Goal: Use online tool/utility: Utilize a website feature to perform a specific function

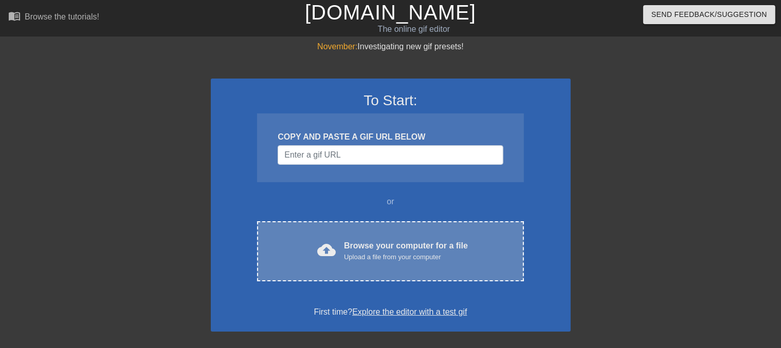
click at [321, 261] on div "cloud_upload" at bounding box center [324, 252] width 23 height 22
click at [356, 244] on div "Browse your computer for a file Upload a file from your computer" at bounding box center [406, 251] width 124 height 23
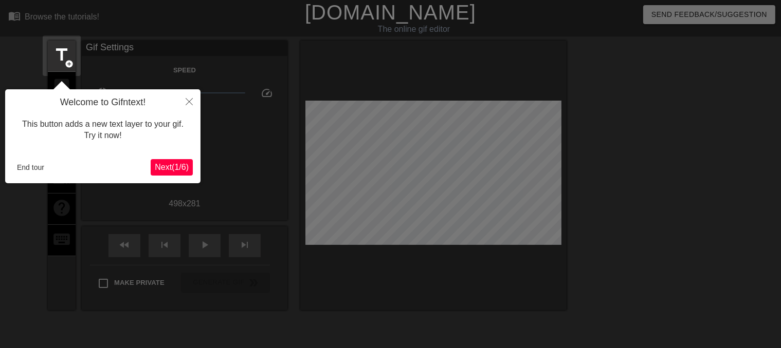
scroll to position [25, 0]
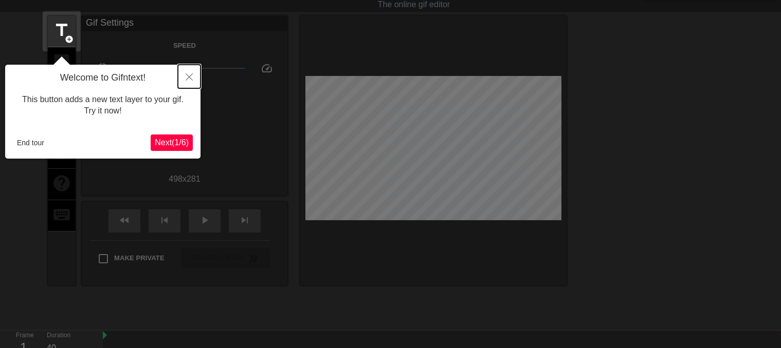
click at [191, 80] on icon "Close" at bounding box center [189, 76] width 7 height 7
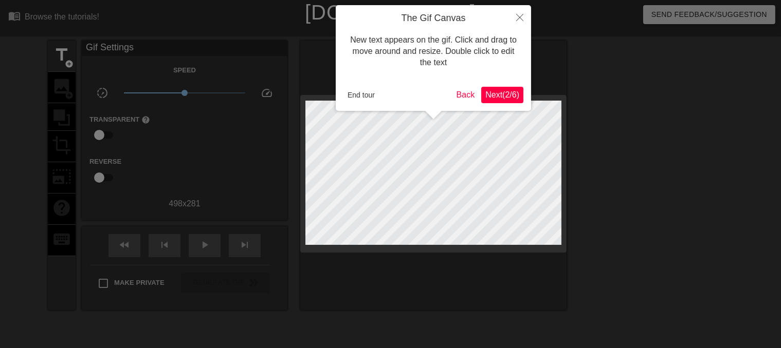
click at [367, 108] on div "The Gif Canvas New text appears on the gif. Click and drag to move around and r…" at bounding box center [433, 58] width 195 height 106
click at [356, 102] on button "End tour" at bounding box center [360, 94] width 35 height 15
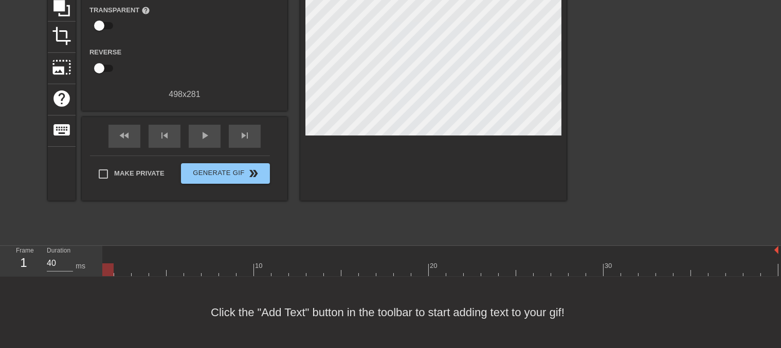
scroll to position [8, 5]
drag, startPoint x: 779, startPoint y: 243, endPoint x: 600, endPoint y: 253, distance: 178.6
click at [608, 254] on div "10 20 30" at bounding box center [438, 261] width 681 height 30
click at [168, 129] on span "skip_previous" at bounding box center [164, 135] width 12 height 12
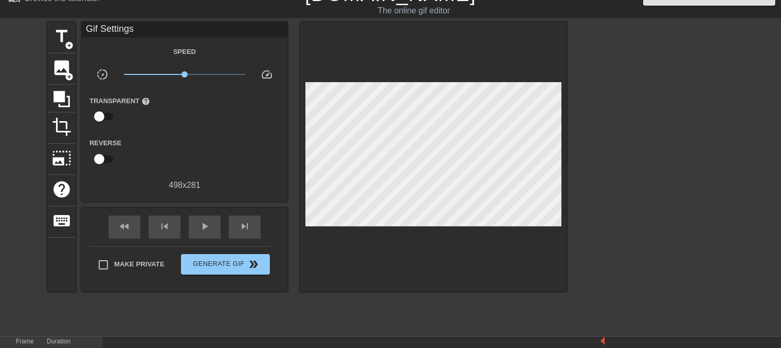
scroll to position [0, 0]
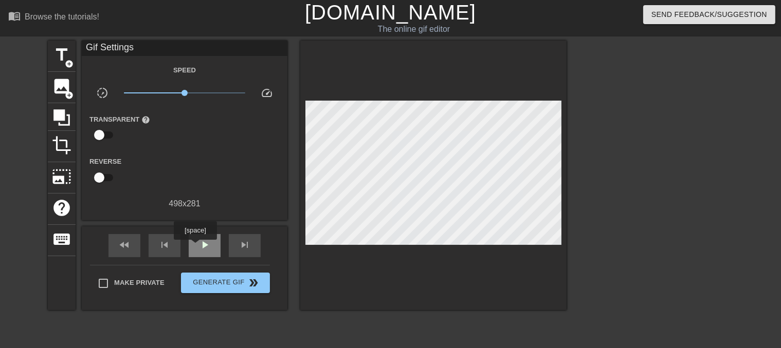
click at [195, 247] on div "play_arrow" at bounding box center [205, 245] width 32 height 23
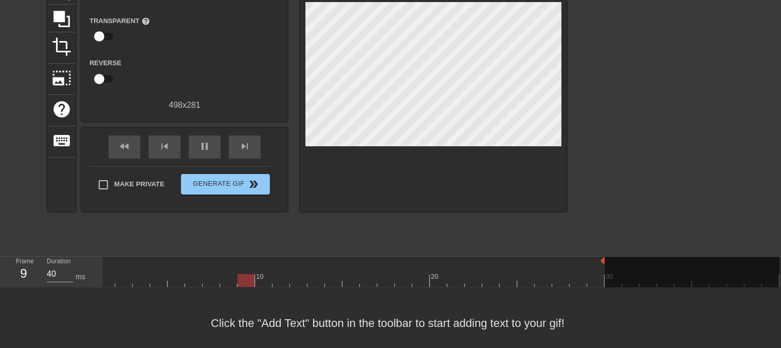
scroll to position [103, 0]
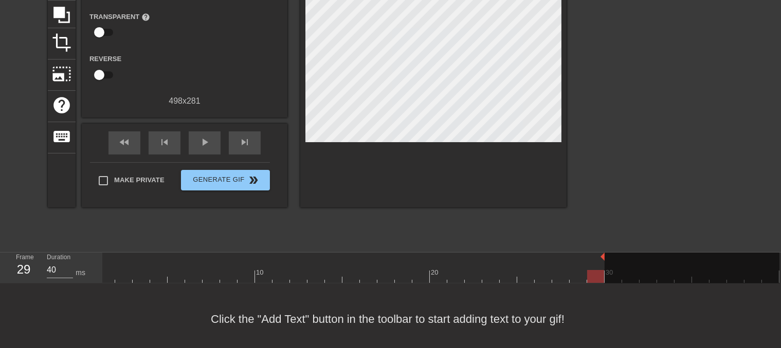
drag, startPoint x: 605, startPoint y: 259, endPoint x: 596, endPoint y: 258, distance: 9.3
click at [596, 258] on div "10 20 30" at bounding box center [438, 268] width 681 height 30
drag, startPoint x: 602, startPoint y: 256, endPoint x: 579, endPoint y: 255, distance: 23.1
click at [198, 141] on span "play_arrow" at bounding box center [204, 142] width 12 height 12
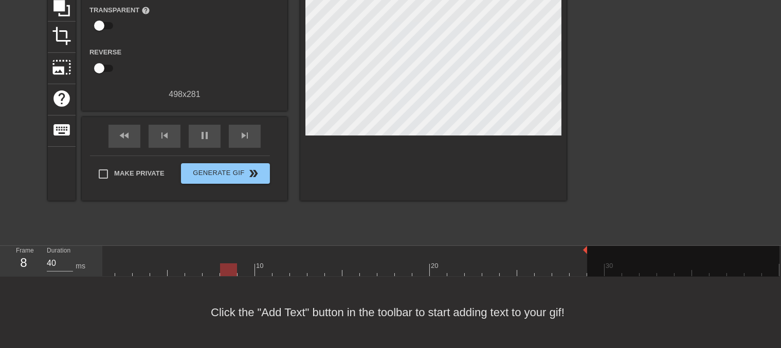
scroll to position [118, 0]
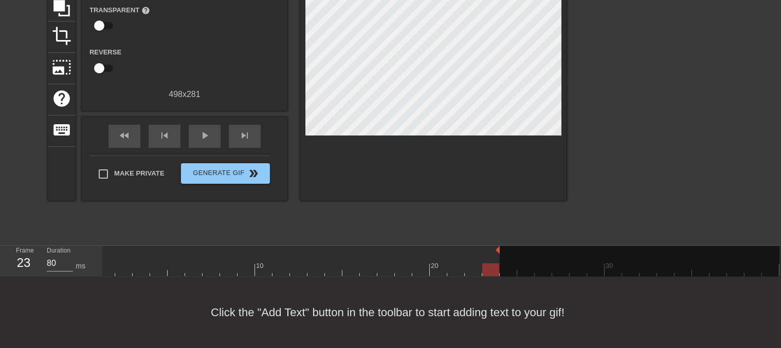
type input "40"
drag, startPoint x: 586, startPoint y: 242, endPoint x: 446, endPoint y: 252, distance: 140.7
click at [446, 252] on div "10 20 30" at bounding box center [438, 261] width 681 height 30
click at [197, 130] on div "play_arrow" at bounding box center [205, 136] width 32 height 23
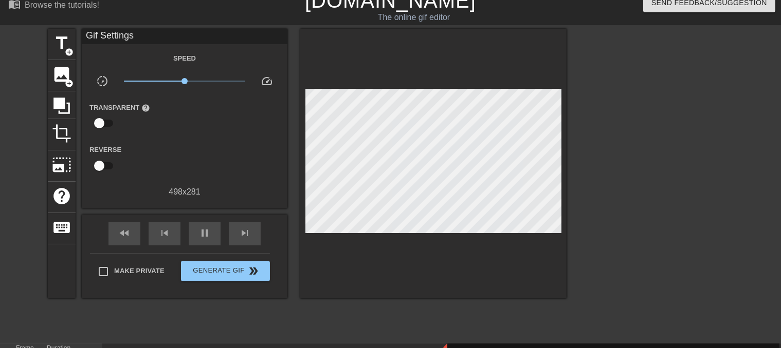
scroll to position [0, 0]
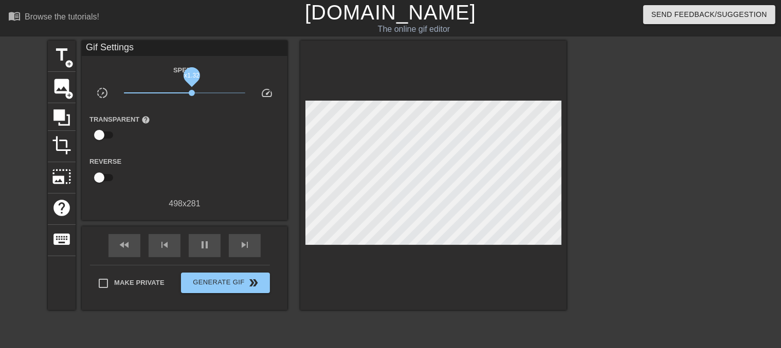
drag, startPoint x: 184, startPoint y: 92, endPoint x: 192, endPoint y: 95, distance: 8.1
click at [192, 95] on span "x1.32" at bounding box center [192, 93] width 6 height 6
click at [184, 93] on span "x1.00" at bounding box center [184, 93] width 6 height 6
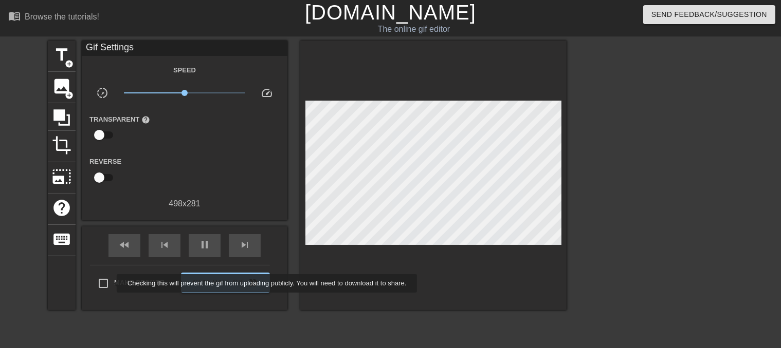
click at [110, 284] on input "Make Private" at bounding box center [103, 284] width 22 height 22
checkbox input "true"
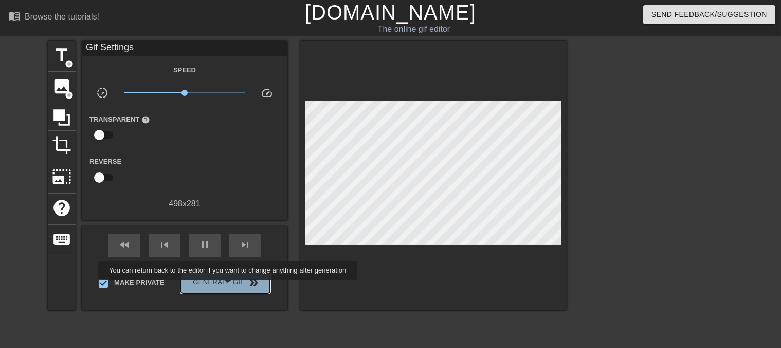
click at [229, 287] on span "Generate Gif double_arrow" at bounding box center [225, 283] width 81 height 12
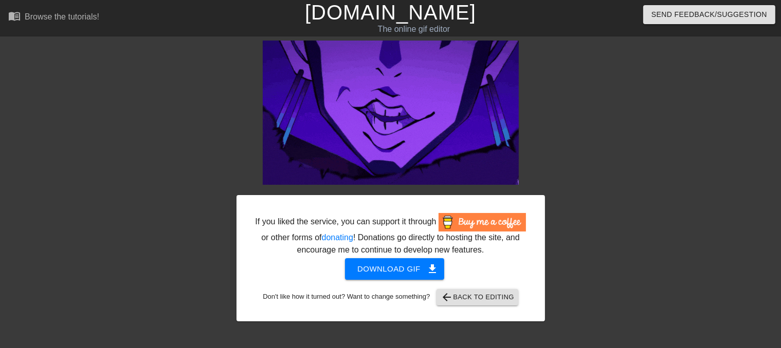
drag, startPoint x: 72, startPoint y: 156, endPoint x: 110, endPoint y: 174, distance: 42.1
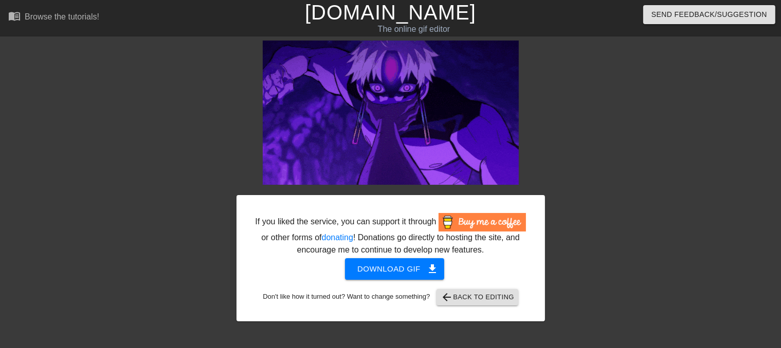
click at [81, 158] on div at bounding box center [147, 195] width 154 height 308
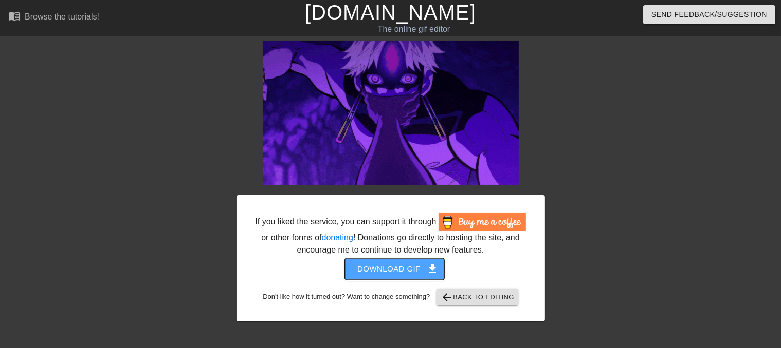
click at [385, 273] on span "Download gif get_app" at bounding box center [394, 269] width 75 height 13
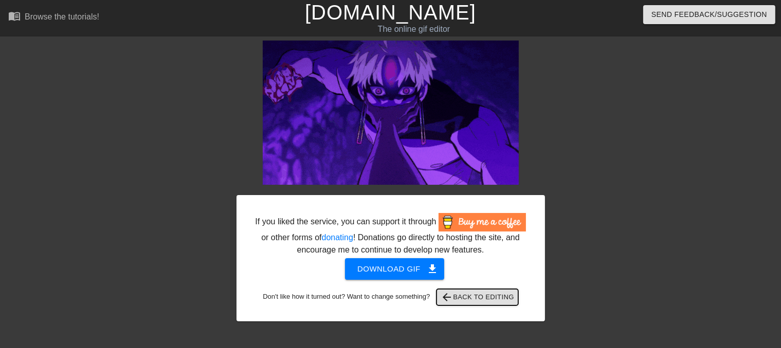
click at [461, 301] on span "arrow_back Back to Editing" at bounding box center [476, 297] width 73 height 12
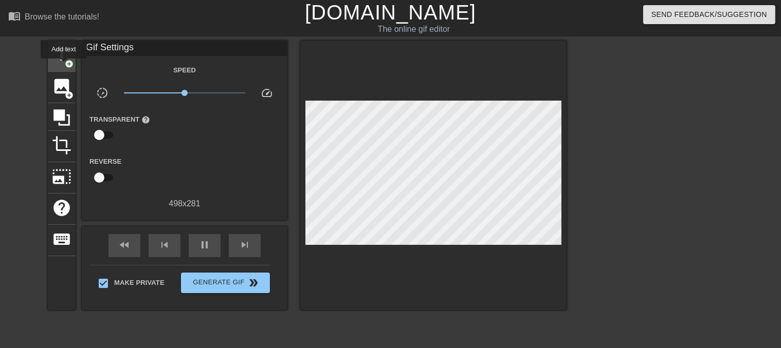
click at [64, 66] on div "title add_circle" at bounding box center [62, 56] width 28 height 31
click at [64, 60] on div "title add_circle" at bounding box center [62, 56] width 28 height 31
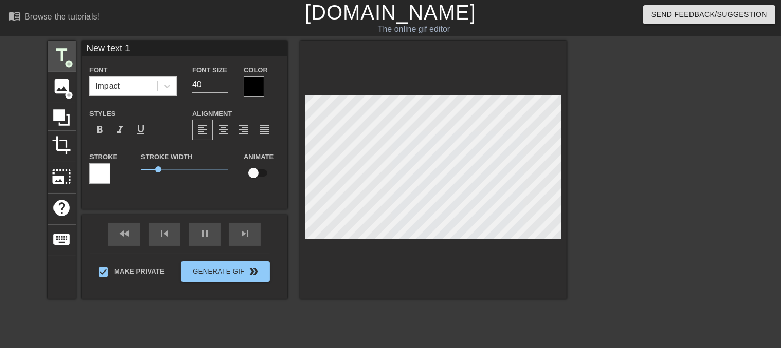
scroll to position [1, 3]
type input "l"
type textarea "l"
type input "lo"
type textarea "lo"
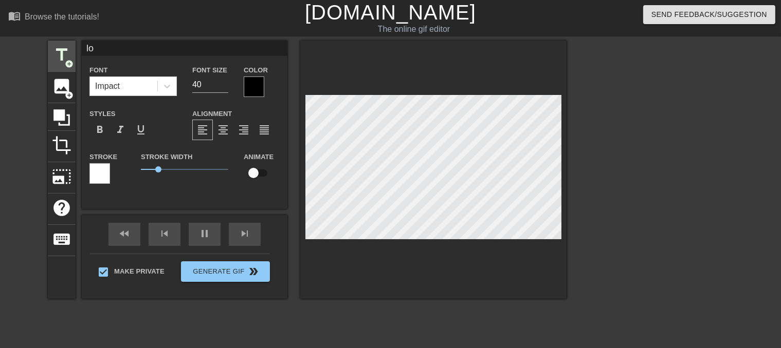
type input "log"
type textarea "log"
type input "log="
type textarea "log="
type input "log=="
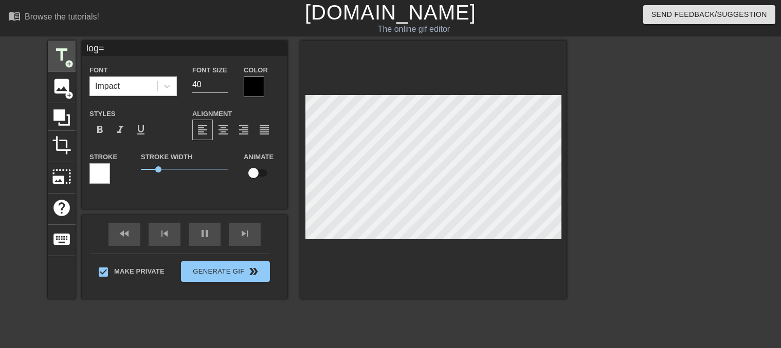
type textarea "log=="
type input "log="
type textarea "log="
type input "log"
type textarea "log"
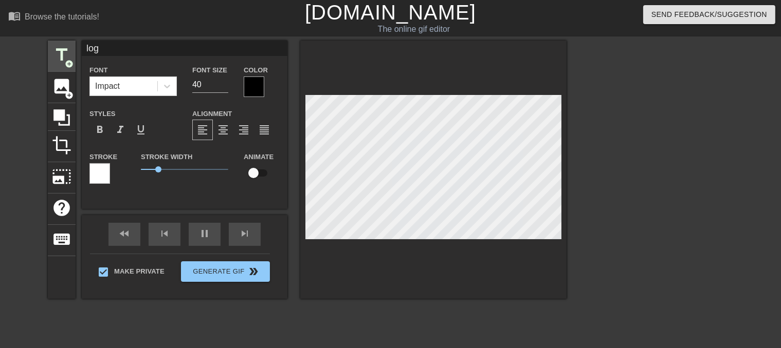
type input "lo"
type textarea "lo"
type input "l"
type textarea "l"
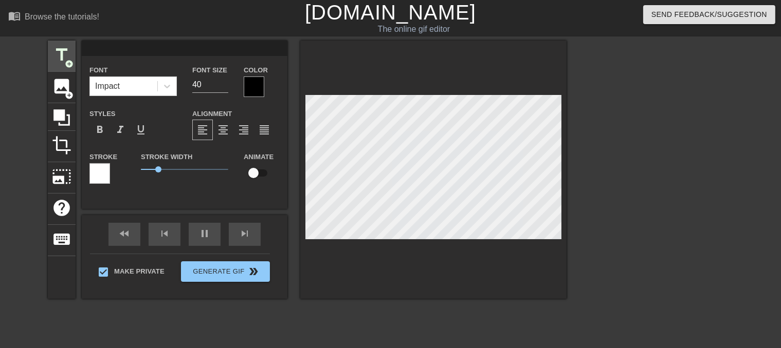
type input "L"
type textarea "L"
type input "LO"
type textarea "LO"
type input "LOG"
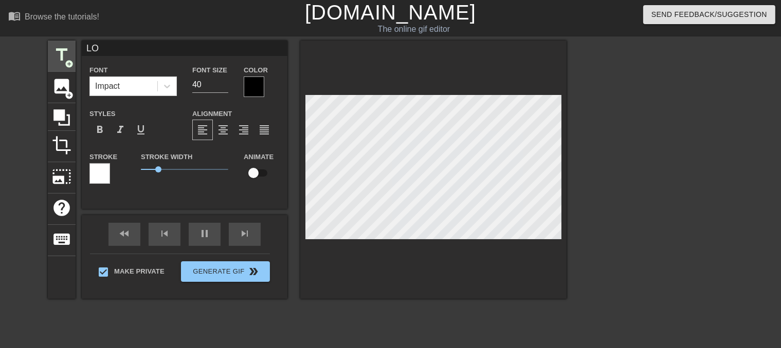
type textarea "LOG"
type input "LOGA"
type textarea "LOGA"
type input "[PERSON_NAME]"
type textarea "[PERSON_NAME]"
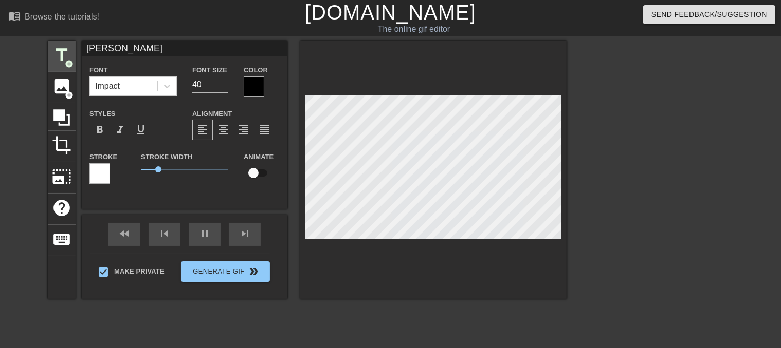
scroll to position [1, 2]
type input "LOGA"
type textarea "LOGA"
type input "LOG"
type textarea "LOG"
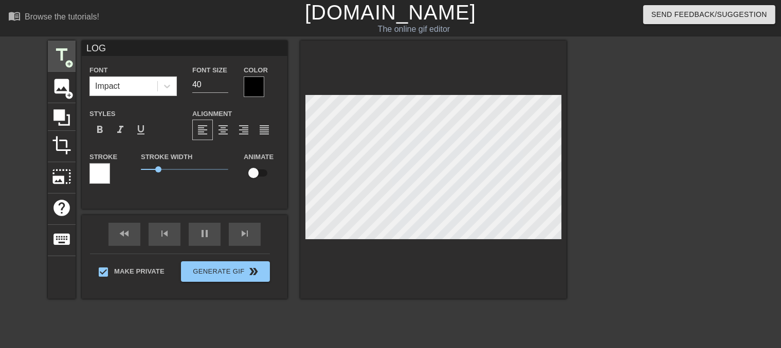
type input "LO"
type textarea "LO"
type input "L"
type textarea "L"
type input "M"
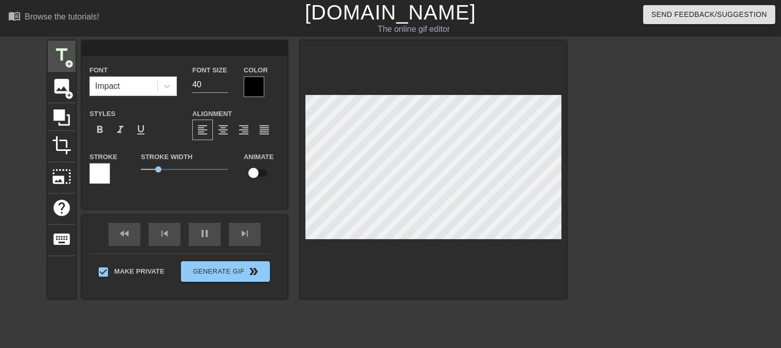
type textarea "M"
type input "Me"
type textarea "Me"
type input "Me"
type textarea "Me"
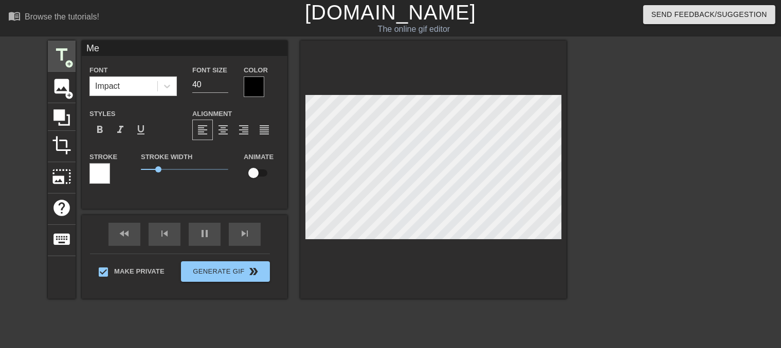
type input "Me w"
type textarea "Me w"
type input "Me we"
type textarea "Me we"
type input "Me weh"
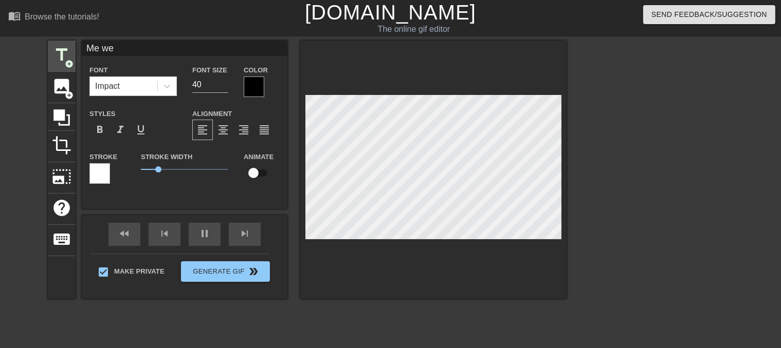
type textarea "Me weh"
type input "Me weh"
type textarea "Me weh"
type input "Me weh n"
type textarea "Me weh n"
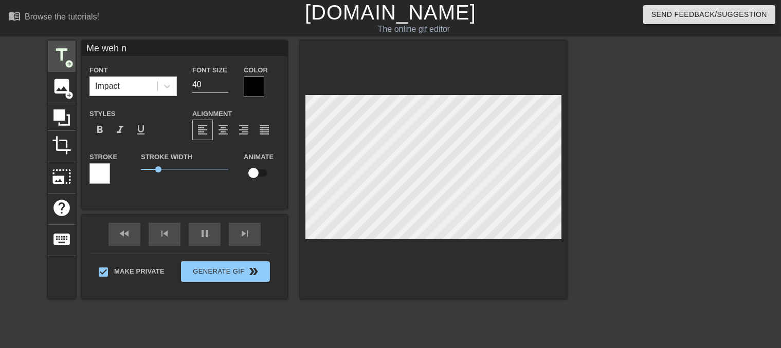
type input "Me weh"
type textarea "Me weh"
type input "Me weh"
type textarea "Me weh"
type input "Me we"
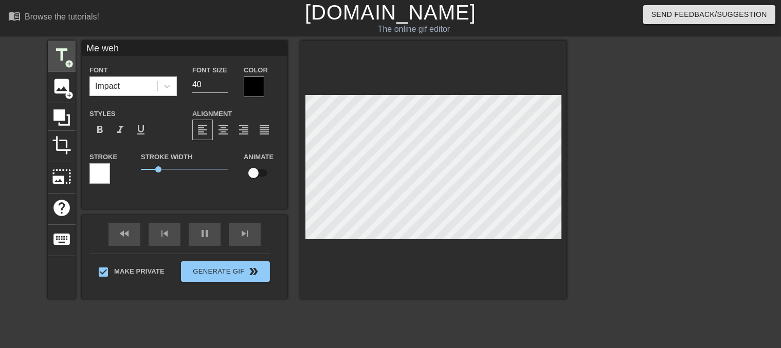
type textarea "Me we"
type input "Me w"
type textarea "Me w"
type input "Me wh"
type textarea "Me wh"
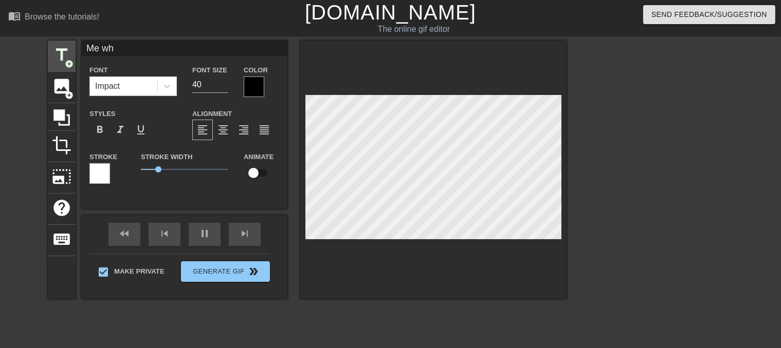
type input "Me whe"
type textarea "Me whe"
type input "Me when"
type textarea "Me when"
type input "Me when"
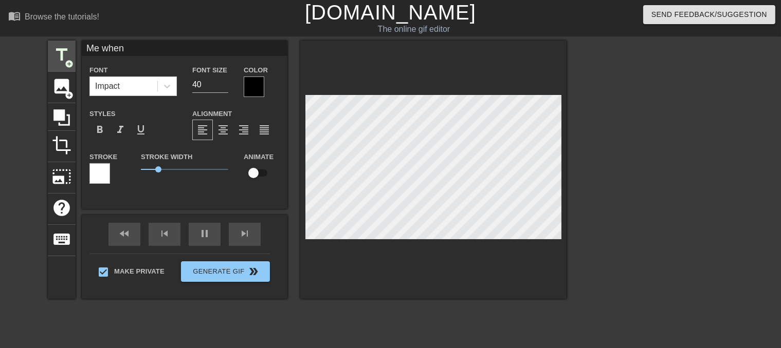
type textarea "Me when"
type input "Me when @"
type textarea "Me when @"
type input "Me when @R"
type textarea "Me when @R"
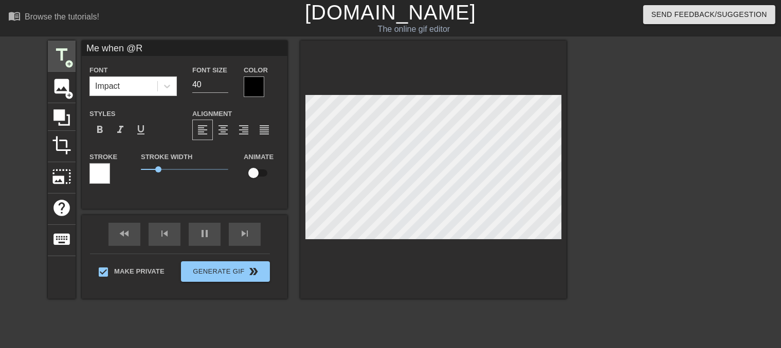
type input "Me when @Ro"
type textarea "Me when @Ro"
type input "Me when @Roc"
type textarea "Me when @Roc"
type input "Me when @Rocc"
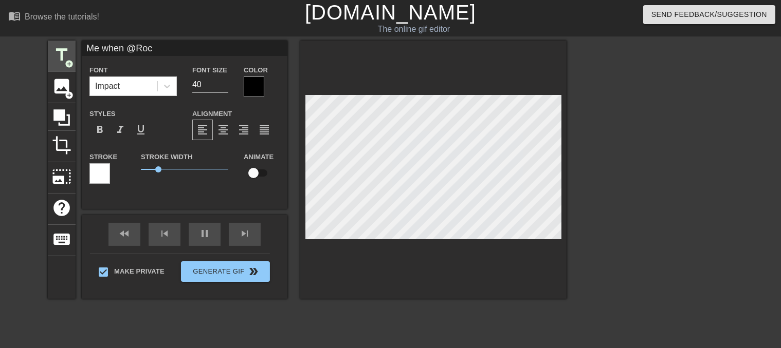
type textarea "Me when @Rocc"
type input "Me when @[PERSON_NAME]"
type textarea "Me when @[PERSON_NAME]"
type input "Me when @[PERSON_NAME]"
type textarea "Me when @[PERSON_NAME]"
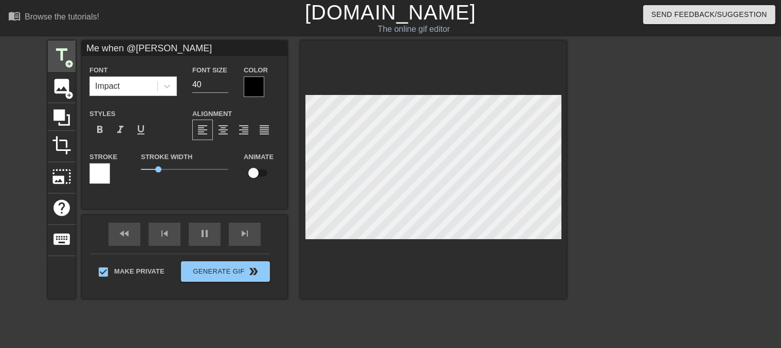
scroll to position [1, 4]
type input "Me when @[PERSON_NAME]"
type textarea "Me when @[PERSON_NAME]"
type input "Me when @Rocc"
type textarea "Me when @Rocc"
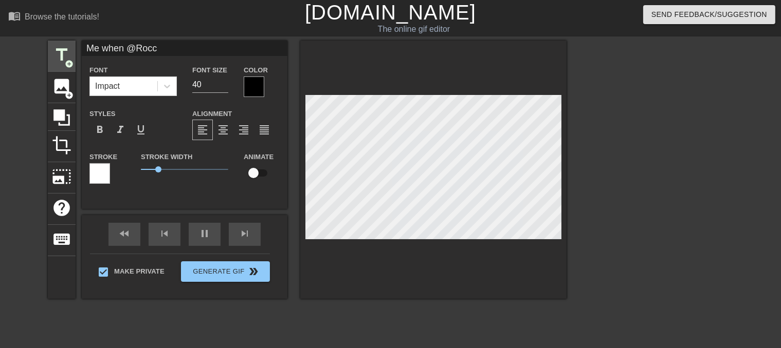
type input "Me when @Roc"
type textarea "Me when @Roc"
type input "Me when @Ro"
type textarea "Me when @Ro"
type input "Me when @R"
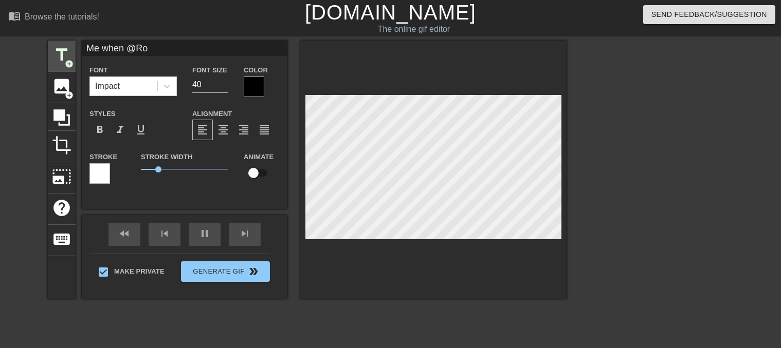
type textarea "Me when @R"
type input "Me when @"
type textarea "Me when @"
type input "Me when"
type textarea "Me when"
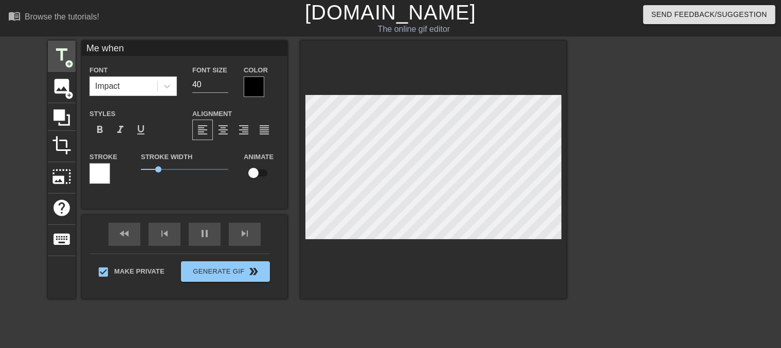
type input "Me when"
type textarea "Me when"
type input "Me whe"
type textarea "Me whe"
type input "Me wh"
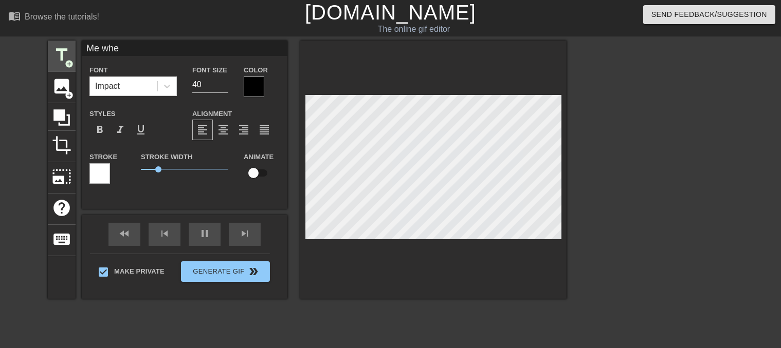
type textarea "Me wh"
type input "Me w"
type textarea "Me w"
type input "Me"
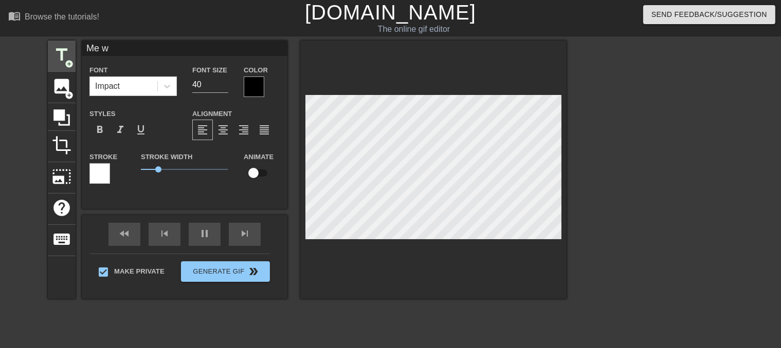
type textarea "Me"
type input "Me"
type textarea "Me"
type input "M"
type textarea "M"
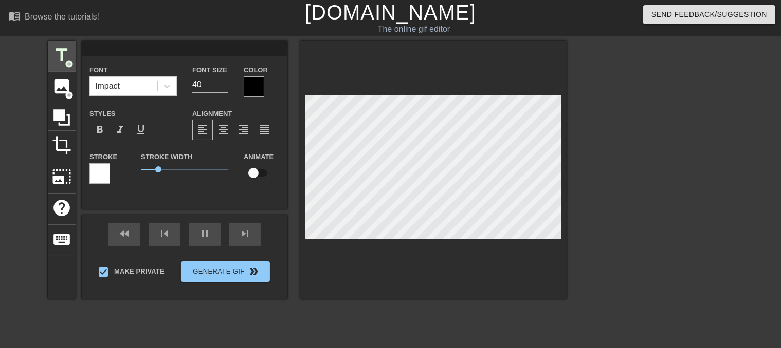
type input "M"
type textarea "M"
type input "Me"
type textarea "Me"
type input "Me"
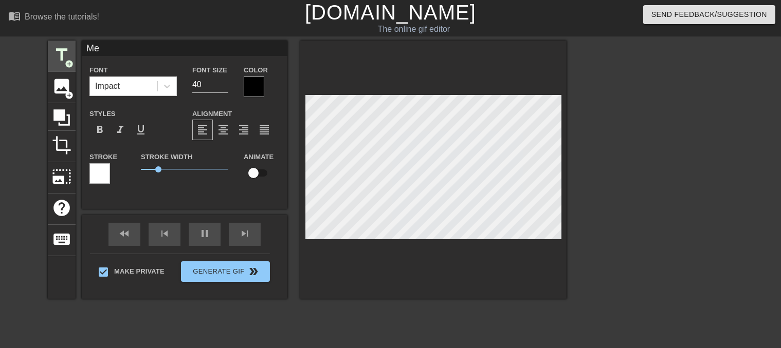
type textarea "Me"
type input "Me w"
type textarea "Me w"
type input "Me wh"
type textarea "Me wh"
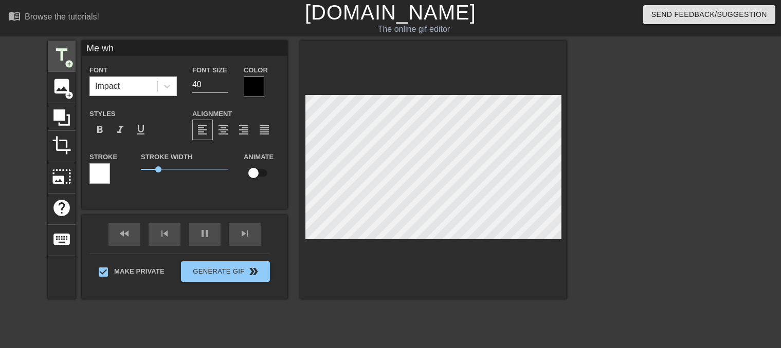
type input "Me whe"
type textarea "Me whe"
type input "Me when"
type textarea "Me when"
type input "Me when"
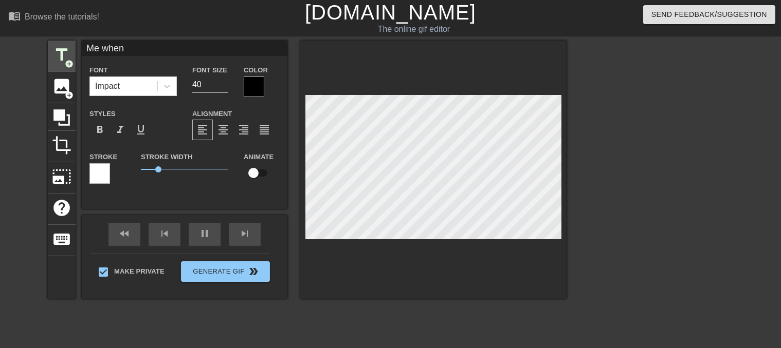
type textarea "Me when"
type input "Me when @"
type textarea "Me when @"
type input "Me when @R"
type textarea "Me when @R"
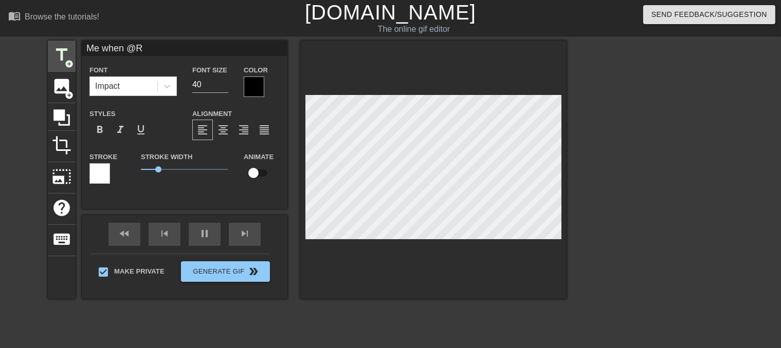
type input "Me when @Ro"
type textarea "Me when @Ro"
type input "Me when @Roc"
type textarea "Me when @Roc"
type input "Me when @Rocc"
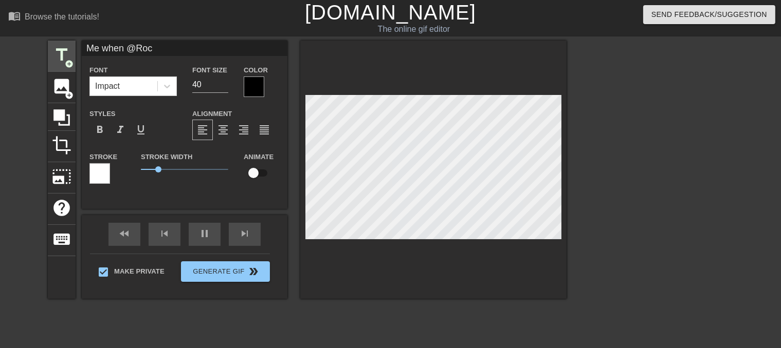
type textarea "Me when @Rocc"
type input "Me when @[PERSON_NAME]"
type textarea "Me when @[PERSON_NAME]"
type input "Me when @[PERSON_NAME]"
type textarea "Me when @[PERSON_NAME]"
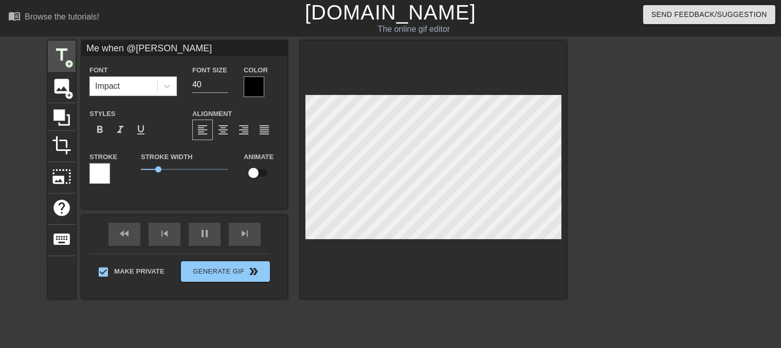
type input "Me when @[PERSON_NAME]"
type textarea "Me when @[PERSON_NAME]"
type input "Me when @[PERSON_NAME] is"
type textarea "Me when @[PERSON_NAME] is"
type input "Me when @[PERSON_NAME] is"
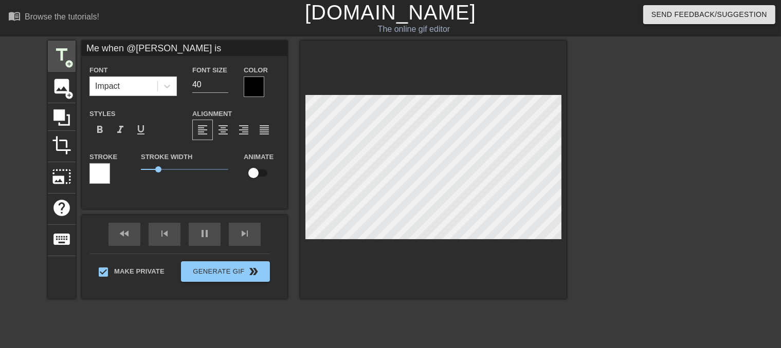
type textarea "Me when @[PERSON_NAME] is"
type input "Me when @[PERSON_NAME] is t"
type textarea "Me when @[PERSON_NAME] is t"
type input "Me when @[PERSON_NAME] is"
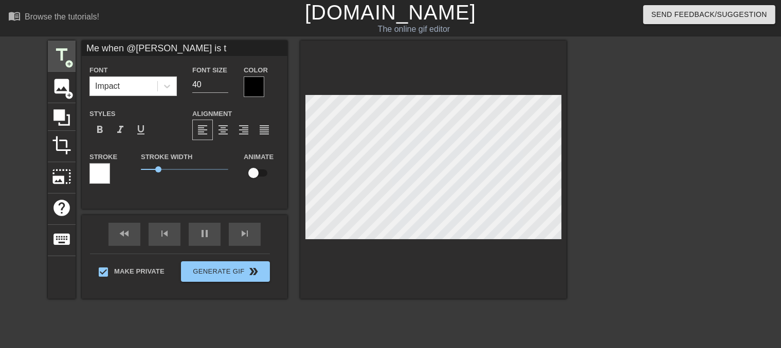
type textarea "Me when @[PERSON_NAME] is"
type input "Me when @[PERSON_NAME] is s"
type textarea "Me when @[PERSON_NAME] is s"
type input "Me when @[PERSON_NAME] is sp"
type textarea "Me when @[PERSON_NAME] is sp"
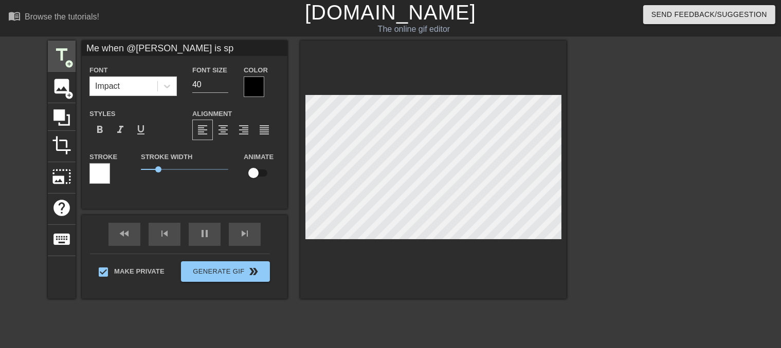
type input "Me when @[PERSON_NAME] is spe"
type textarea "Me when @[PERSON_NAME] is spe"
type input "Me when @[PERSON_NAME] is spea"
type textarea "Me when @[PERSON_NAME] is spea"
type input "Me when @[PERSON_NAME] is speak"
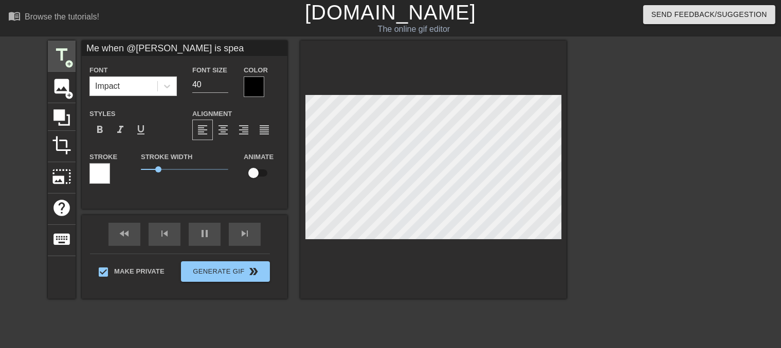
type textarea "Me when @[PERSON_NAME] is speak"
type input "Me when @[PERSON_NAME] is speaki"
type textarea "Me when @[PERSON_NAME] is speaki"
type input "Me when @[PERSON_NAME] is speakin"
type textarea "Me when @[PERSON_NAME] is speakin"
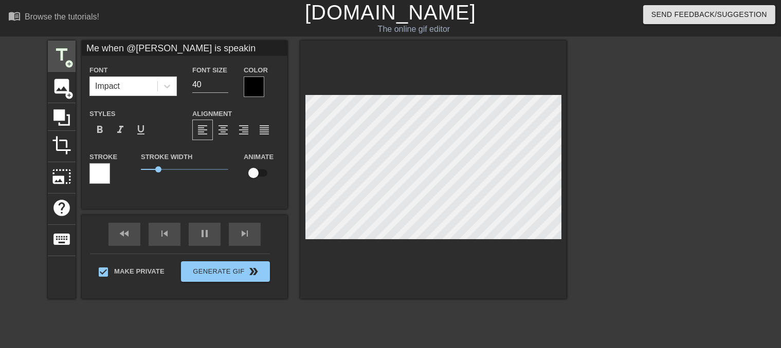
scroll to position [1, 7]
type input "Me when @[PERSON_NAME] is speaking"
type textarea "Me when @[PERSON_NAME] is speaking"
click at [251, 92] on div at bounding box center [254, 87] width 21 height 21
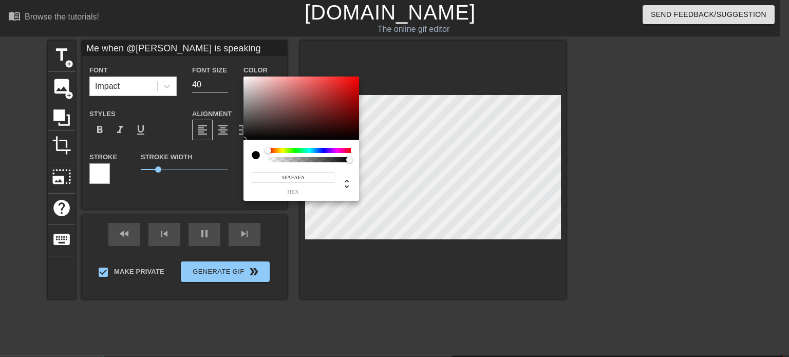
type input "#FFFFFF"
drag, startPoint x: 258, startPoint y: 105, endPoint x: 211, endPoint y: 57, distance: 67.2
click at [211, 57] on div "#FFFFFF hex" at bounding box center [394, 178] width 789 height 357
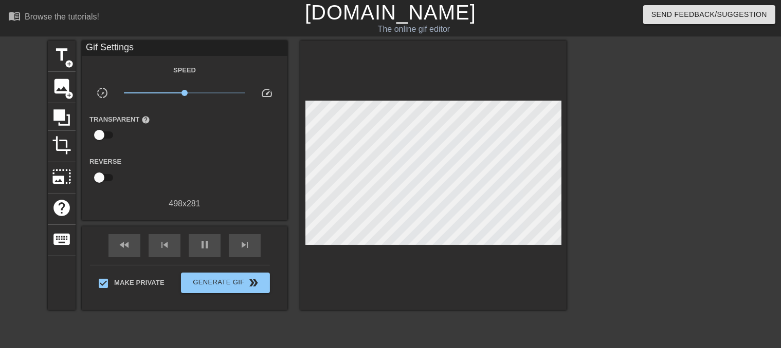
drag, startPoint x: 166, startPoint y: 160, endPoint x: 163, endPoint y: 164, distance: 5.5
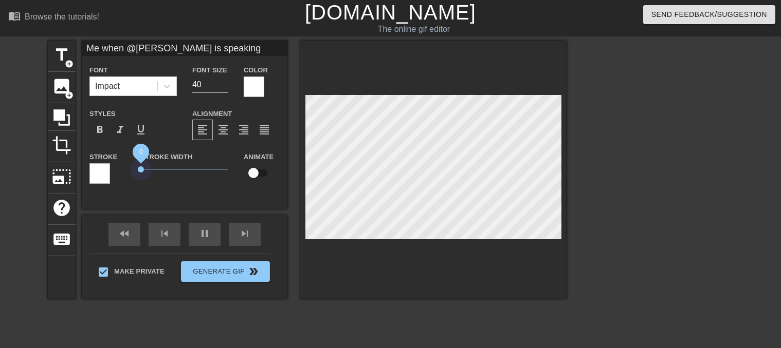
drag, startPoint x: 152, startPoint y: 165, endPoint x: 121, endPoint y: 159, distance: 31.3
click at [121, 159] on div "Stroke Stroke Width 0 Animate" at bounding box center [185, 172] width 206 height 43
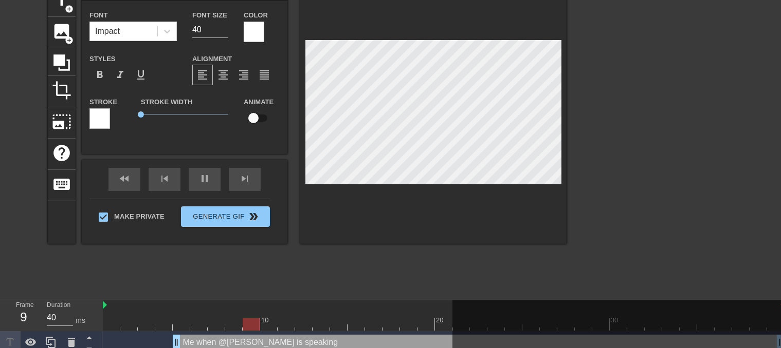
scroll to position [69, 0]
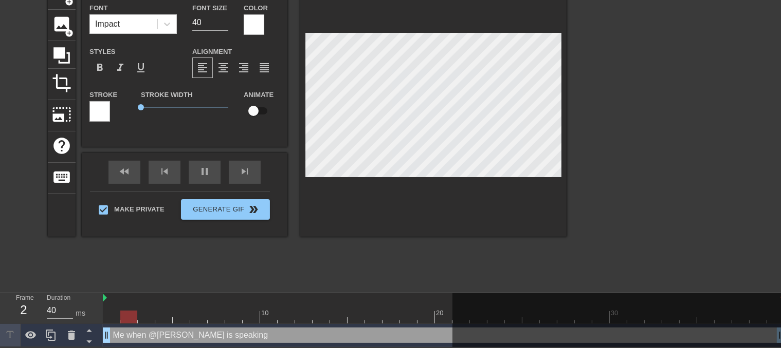
drag, startPoint x: 181, startPoint y: 326, endPoint x: 282, endPoint y: 309, distance: 102.6
click at [99, 320] on div "Frame 2 Duration 40 ms 10 20 30 Me when @[PERSON_NAME] is speaking drag_handle …" at bounding box center [390, 320] width 781 height 54
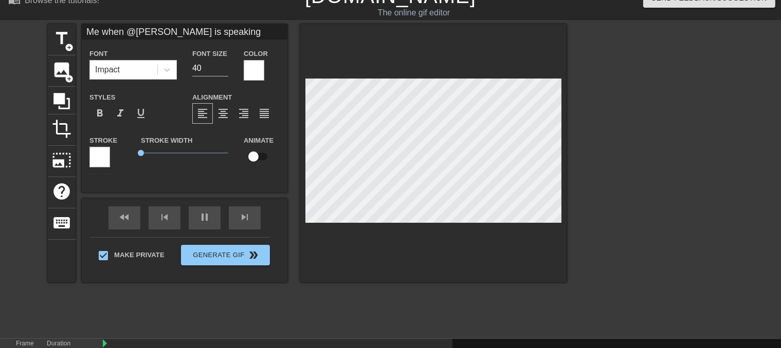
scroll to position [0, 0]
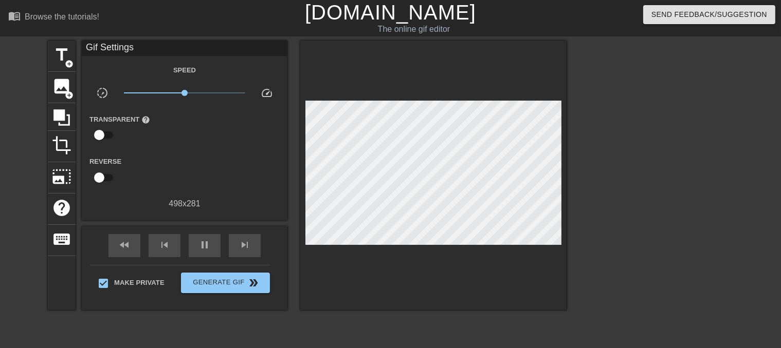
click at [618, 220] on div at bounding box center [656, 195] width 154 height 308
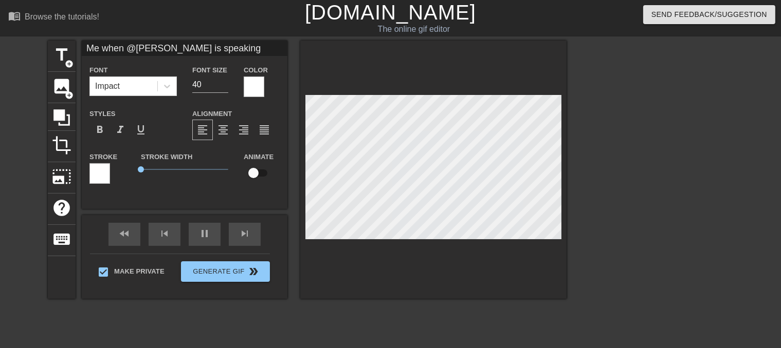
click at [613, 188] on div at bounding box center [656, 195] width 154 height 308
type input "Me w"
type textarea "Me w"
type input "Me"
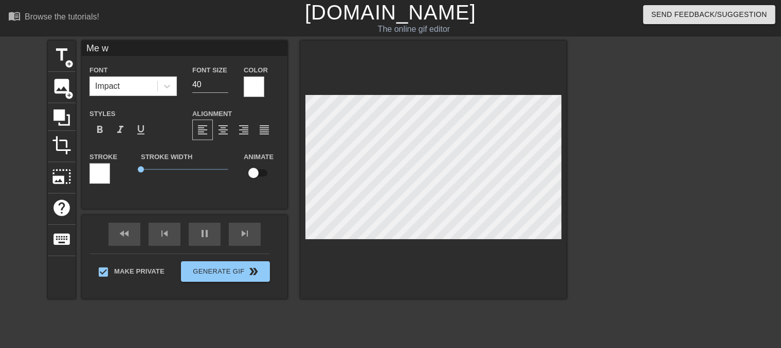
type textarea "Me"
type input "Me"
type textarea "Me"
click at [65, 65] on span "add_circle" at bounding box center [69, 64] width 9 height 9
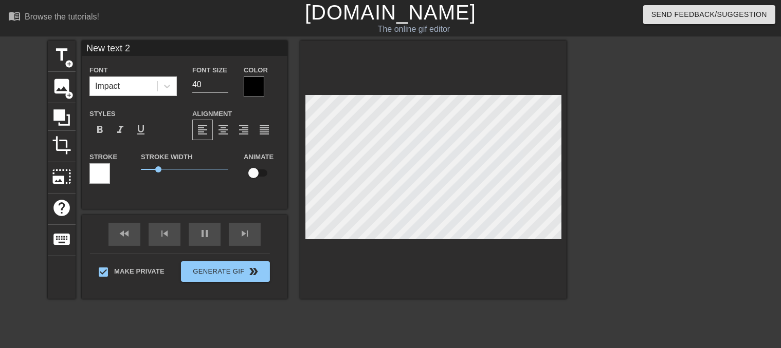
scroll to position [2, 1]
type input "2"
type textarea "2"
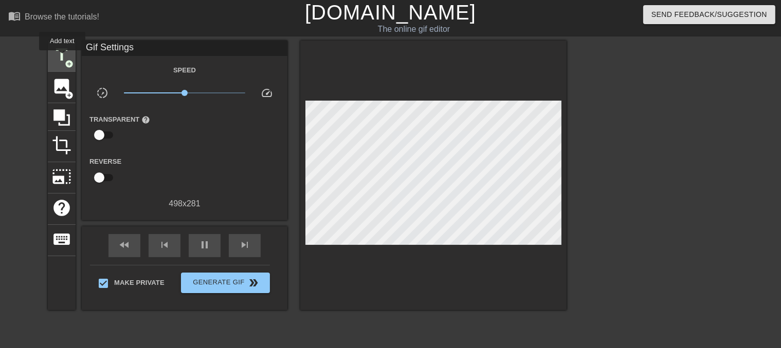
click at [62, 58] on span "title" at bounding box center [62, 55] width 20 height 20
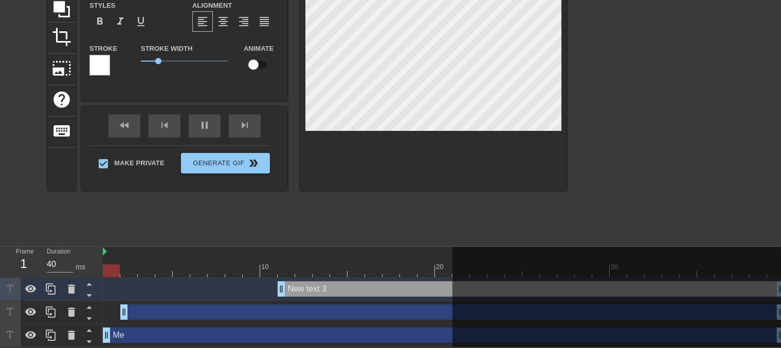
scroll to position [116, 0]
click at [310, 282] on div "New text 3 drag_handle drag_handle" at bounding box center [530, 289] width 507 height 15
drag, startPoint x: 349, startPoint y: 281, endPoint x: 302, endPoint y: 253, distance: 54.6
click at [294, 247] on div at bounding box center [443, 252] width 681 height 10
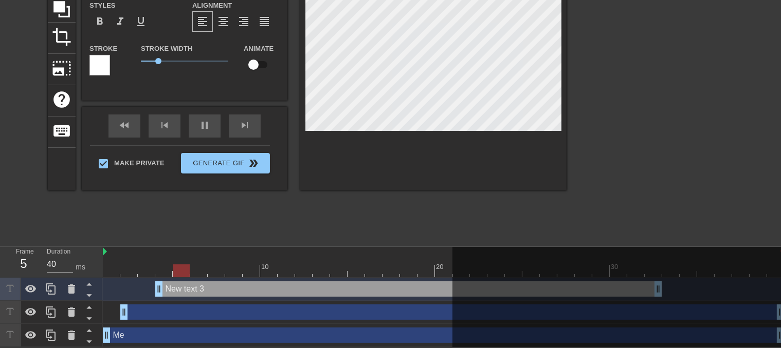
drag, startPoint x: 324, startPoint y: 289, endPoint x: 171, endPoint y: 285, distance: 153.7
click at [171, 284] on div "New text 3 drag_handle drag_handle" at bounding box center [408, 289] width 507 height 15
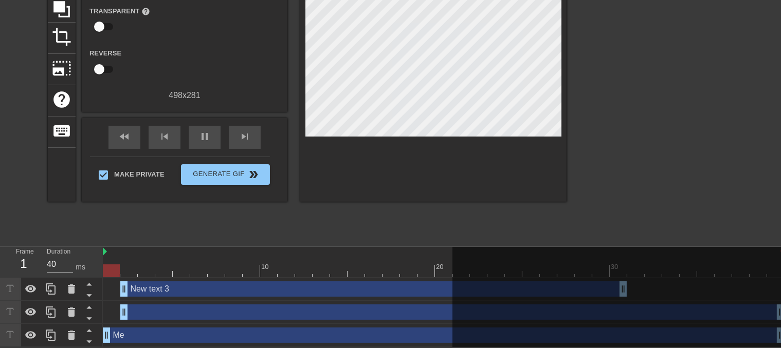
drag, startPoint x: 165, startPoint y: 278, endPoint x: 109, endPoint y: 233, distance: 72.4
click at [109, 233] on div "menu_book Browse the tutorials! [DOMAIN_NAME] The online gif editor Send Feedba…" at bounding box center [390, 120] width 781 height 456
click at [71, 285] on icon at bounding box center [71, 289] width 7 height 9
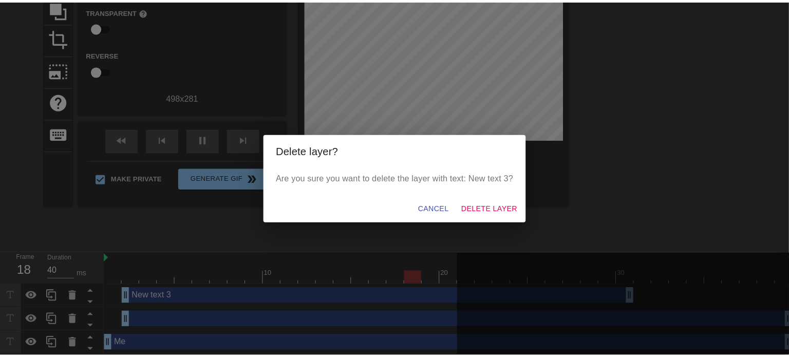
scroll to position [107, 0]
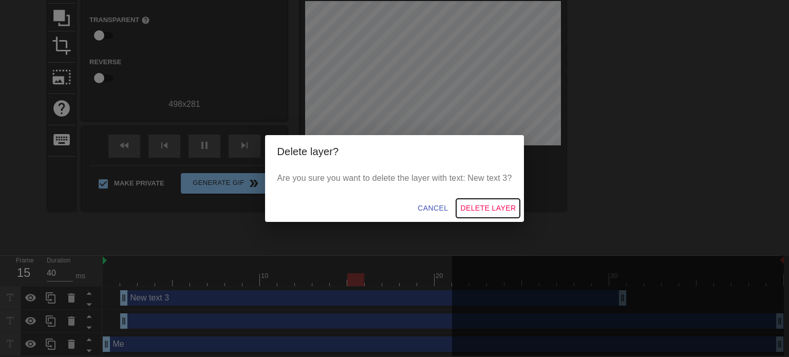
click at [497, 209] on span "Delete Layer" at bounding box center [487, 208] width 55 height 13
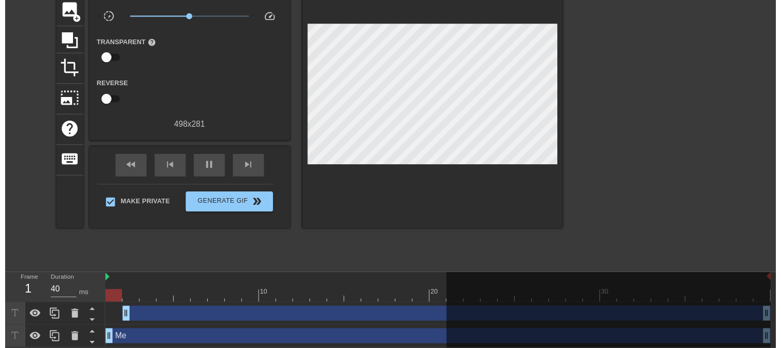
scroll to position [92, 0]
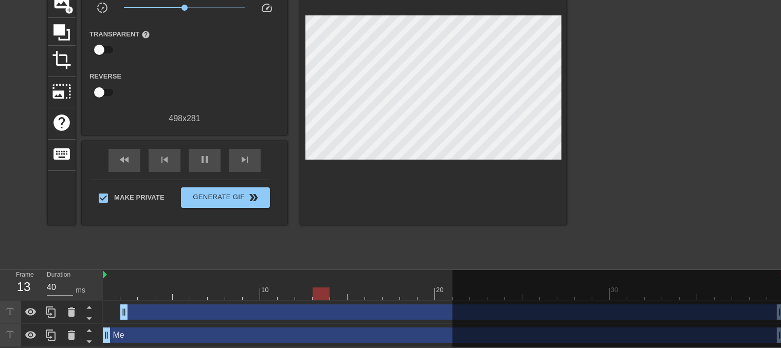
click at [222, 305] on div "drag_handle drag_handle" at bounding box center [452, 312] width 664 height 15
click at [176, 306] on div "drag_handle drag_handle" at bounding box center [452, 312] width 664 height 15
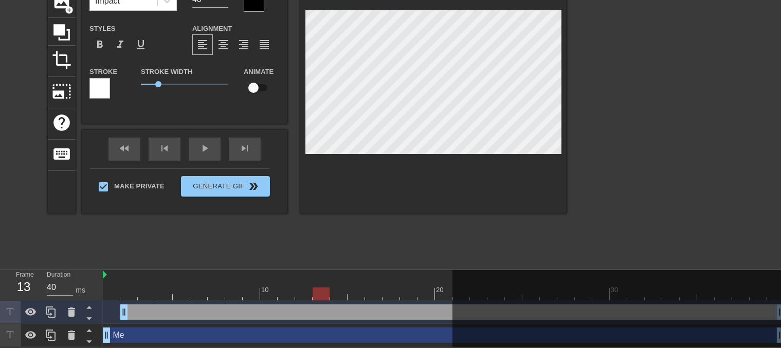
click at [176, 306] on div "drag_handle drag_handle" at bounding box center [452, 312] width 664 height 15
drag, startPoint x: 125, startPoint y: 306, endPoint x: 90, endPoint y: 302, distance: 34.7
click at [90, 302] on div "Frame 1 Duration 40 ms 10 20 30 drag_handle drag_handle Me drag_handle drag_han…" at bounding box center [390, 308] width 781 height 77
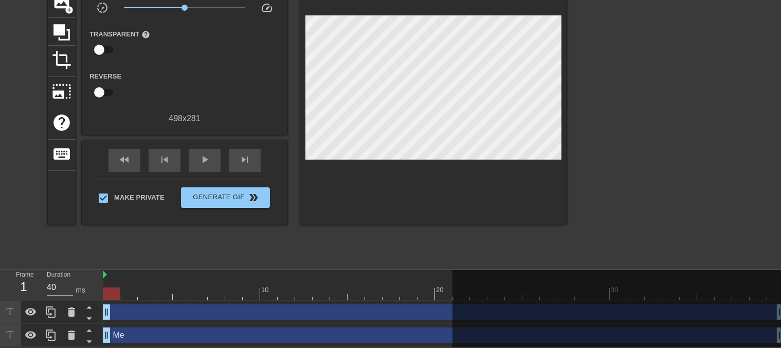
drag, startPoint x: 195, startPoint y: 305, endPoint x: 126, endPoint y: 271, distance: 76.8
click at [126, 271] on div at bounding box center [443, 275] width 681 height 10
click at [136, 306] on div "drag_handle drag_handle" at bounding box center [443, 312] width 681 height 15
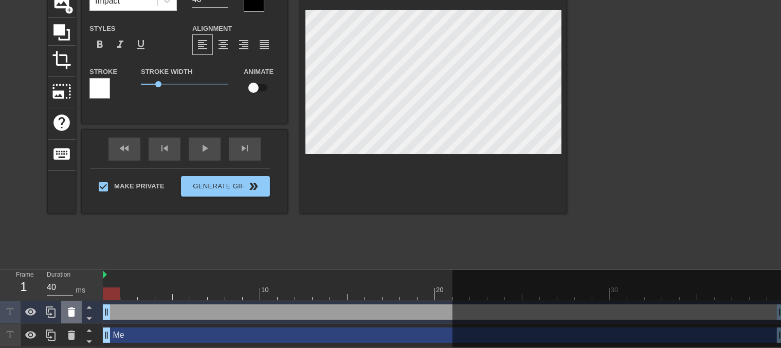
click at [76, 306] on icon at bounding box center [71, 312] width 12 height 12
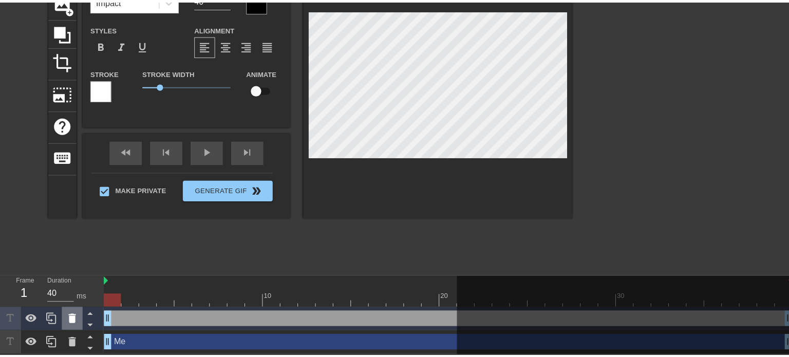
scroll to position [84, 0]
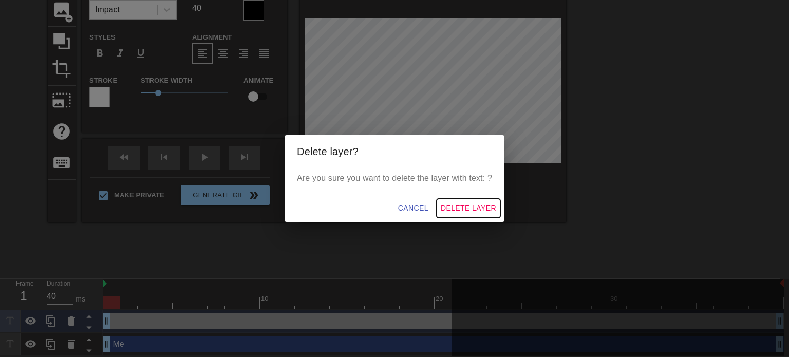
click at [469, 199] on button "Delete Layer" at bounding box center [469, 208] width 64 height 19
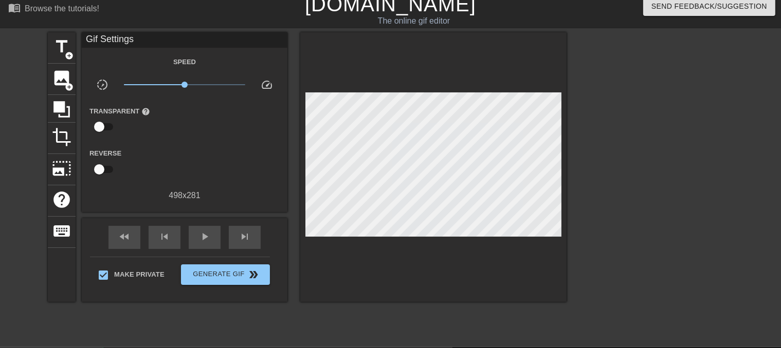
scroll to position [0, 0]
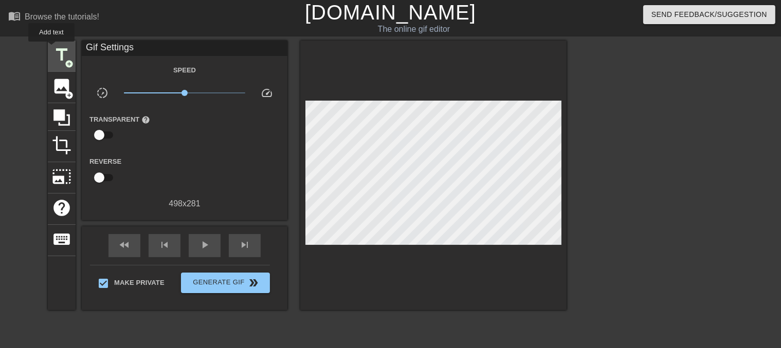
click at [52, 49] on span "title" at bounding box center [62, 55] width 20 height 20
click at [55, 55] on span "title" at bounding box center [62, 55] width 20 height 20
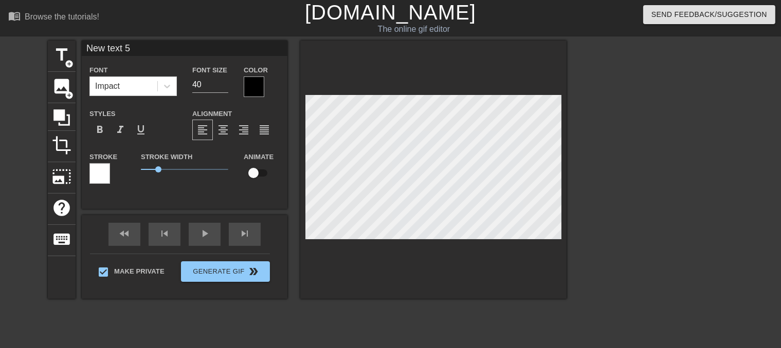
scroll to position [1, 1]
type input "Ne5"
type textarea "Ne5"
type input "Ne"
type textarea "Ne"
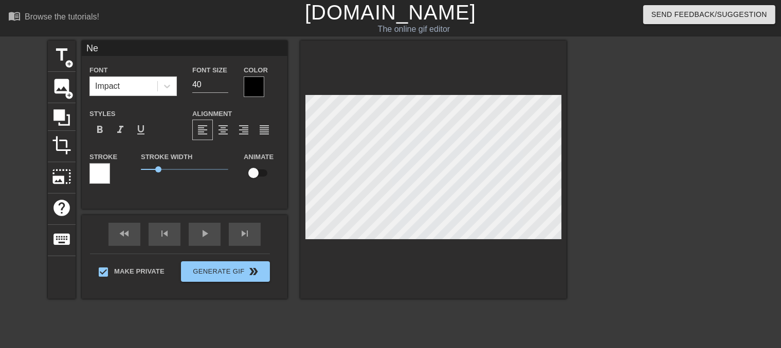
type input "N"
type textarea "N"
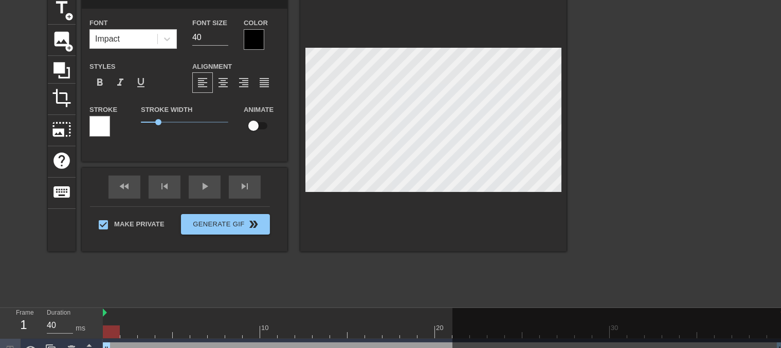
scroll to position [51, 0]
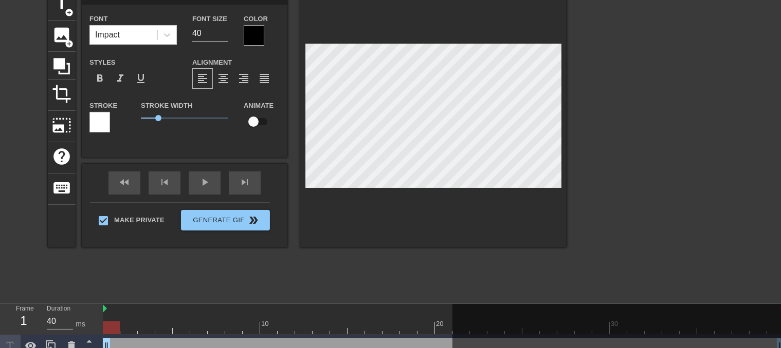
type input "L"
type textarea "L"
type input "Lo"
type textarea "Lo"
type input "Log"
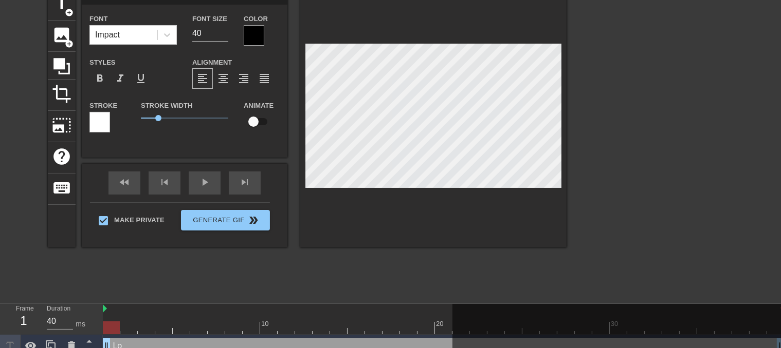
type textarea "Log"
type input "Loga"
click at [254, 28] on div at bounding box center [254, 35] width 21 height 21
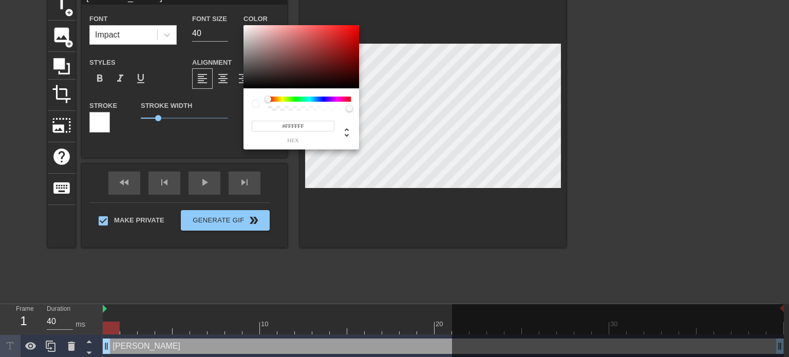
drag, startPoint x: 243, startPoint y: 21, endPoint x: 210, endPoint y: 4, distance: 37.7
click at [210, 4] on div "#FFFFFF hex" at bounding box center [394, 178] width 789 height 357
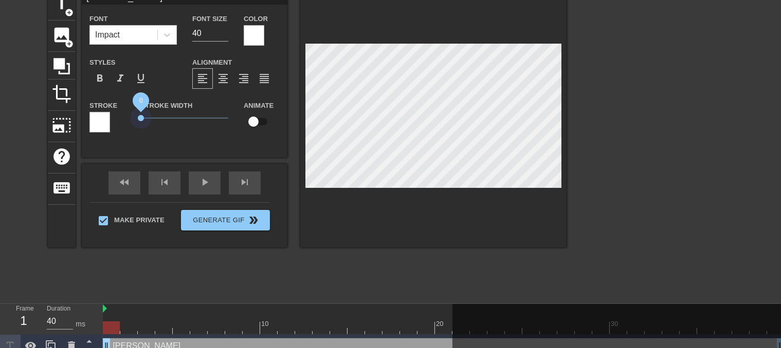
drag, startPoint x: 159, startPoint y: 119, endPoint x: 118, endPoint y: 152, distance: 53.0
click at [118, 152] on div "[PERSON_NAME] Font Impact Font Size 40 Color Styles format_bold format_italic f…" at bounding box center [185, 73] width 206 height 169
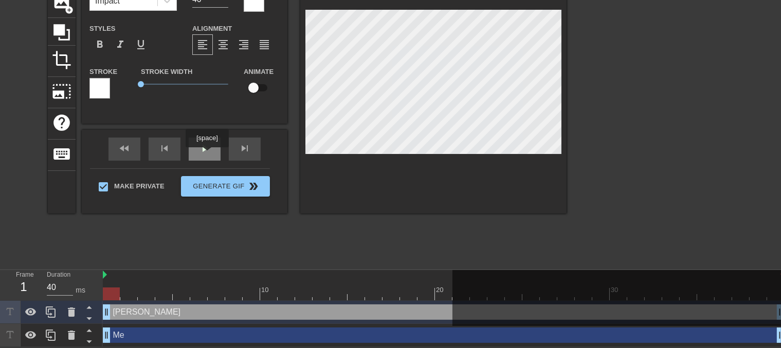
click at [205, 155] on div "play_arrow" at bounding box center [205, 149] width 32 height 23
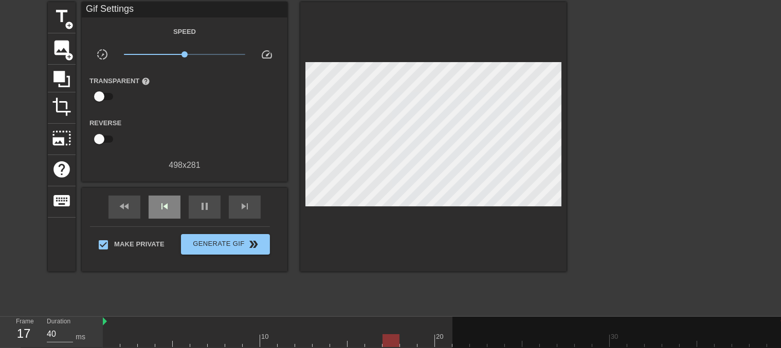
scroll to position [34, 0]
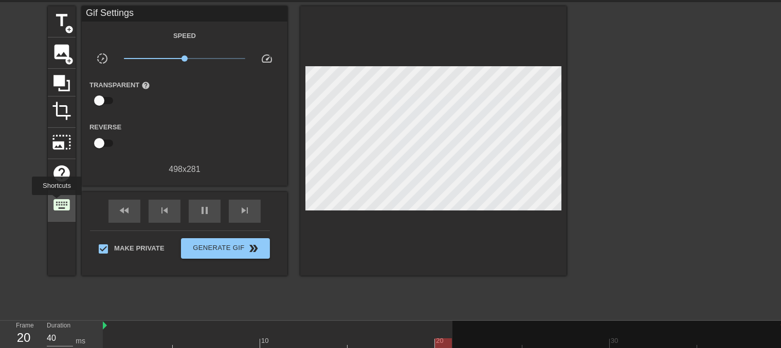
click at [57, 202] on span "keyboard" at bounding box center [62, 205] width 20 height 20
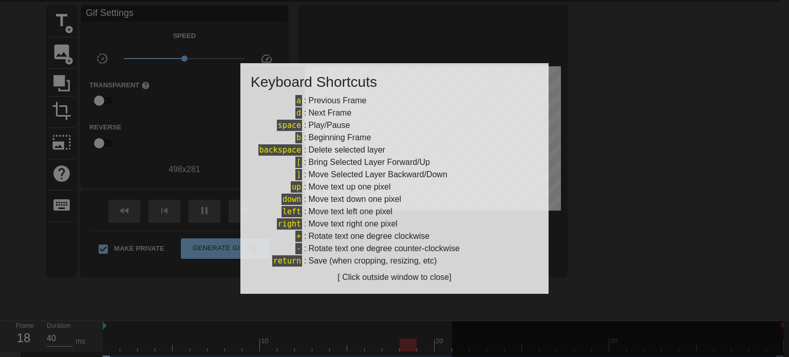
click at [199, 166] on div at bounding box center [394, 178] width 789 height 357
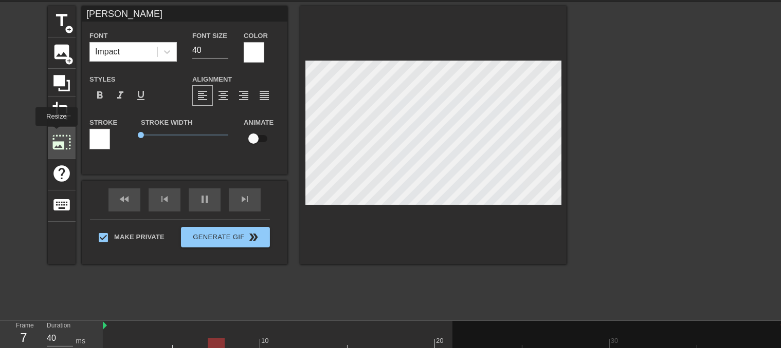
click at [55, 133] on span "photo_size_select_large" at bounding box center [62, 143] width 20 height 20
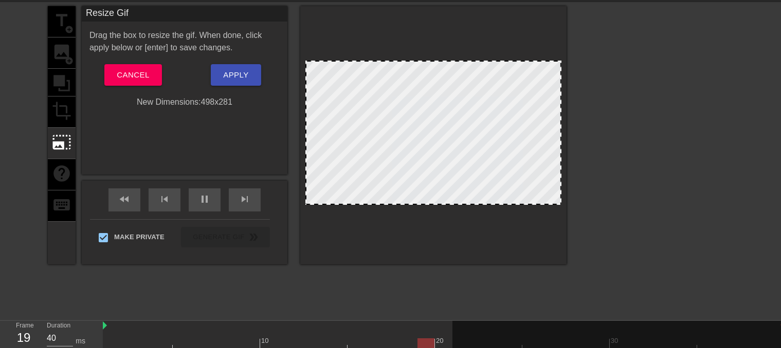
click at [65, 115] on div "title add_circle image add_circle crop photo_size_select_large help keyboard" at bounding box center [62, 135] width 28 height 258
click at [136, 73] on span "Cancel" at bounding box center [133, 74] width 32 height 13
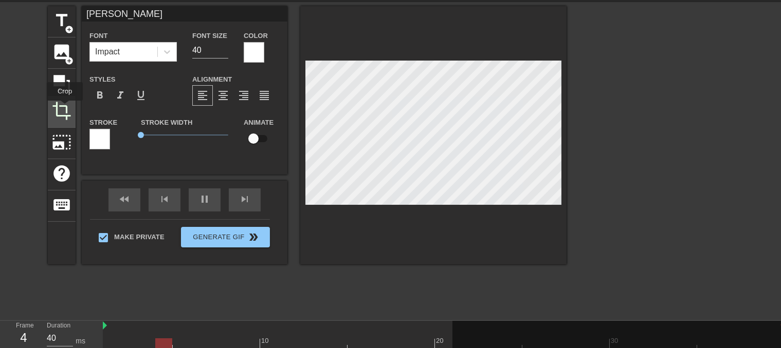
click at [65, 108] on span "crop" at bounding box center [62, 111] width 20 height 20
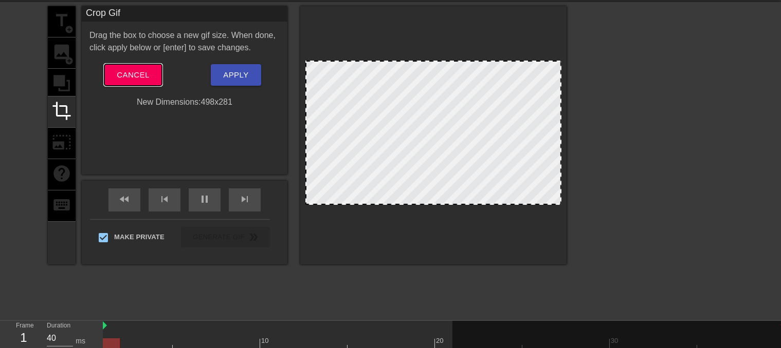
click at [155, 71] on button "Cancel" at bounding box center [132, 75] width 57 height 22
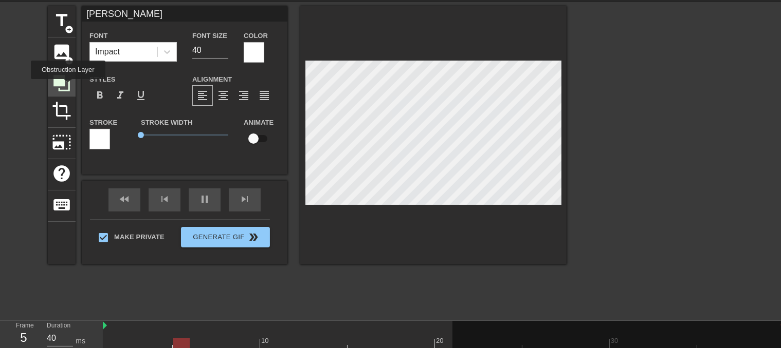
click at [68, 86] on icon at bounding box center [61, 83] width 16 height 16
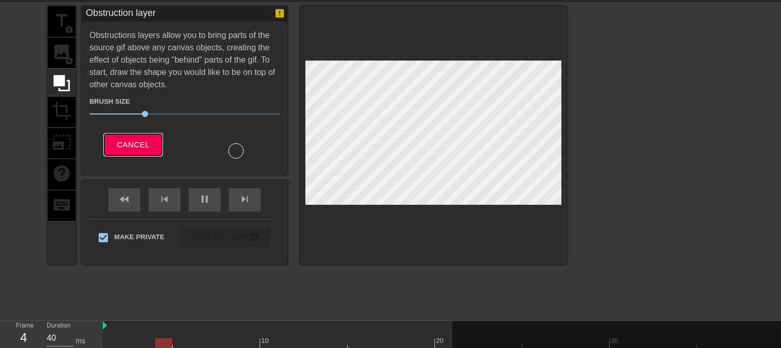
click at [142, 145] on span "Cancel" at bounding box center [133, 144] width 32 height 13
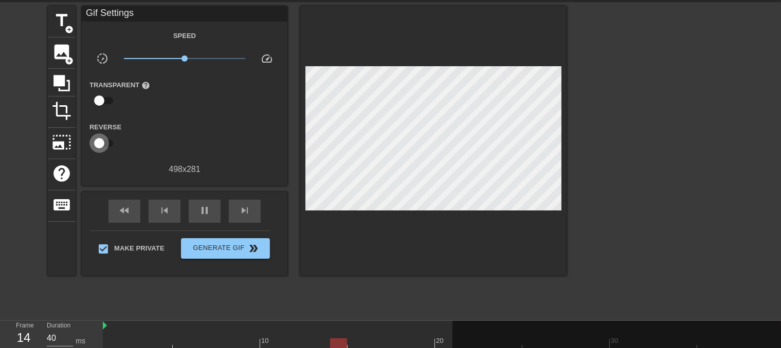
click at [97, 138] on input "checkbox" at bounding box center [99, 144] width 59 height 20
click at [97, 138] on input "checkbox" at bounding box center [109, 144] width 59 height 20
click at [104, 100] on input "checkbox" at bounding box center [99, 101] width 59 height 20
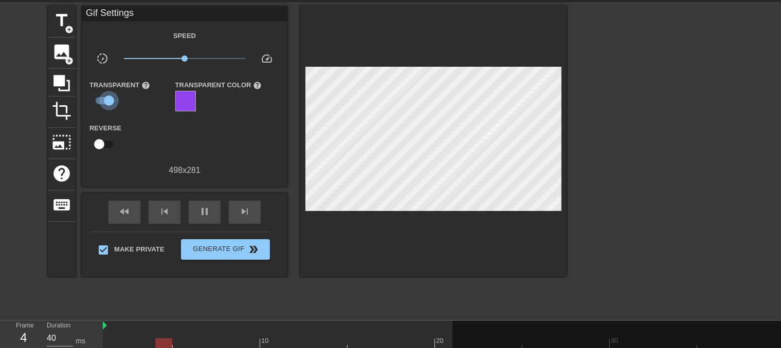
click at [104, 100] on input "checkbox" at bounding box center [109, 101] width 59 height 20
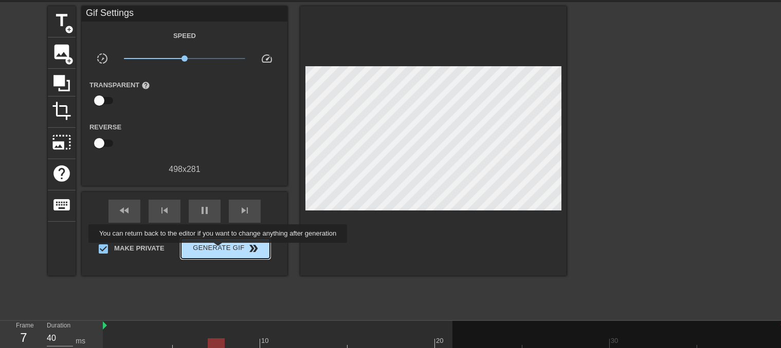
click at [219, 250] on span "Generate Gif double_arrow" at bounding box center [225, 249] width 81 height 12
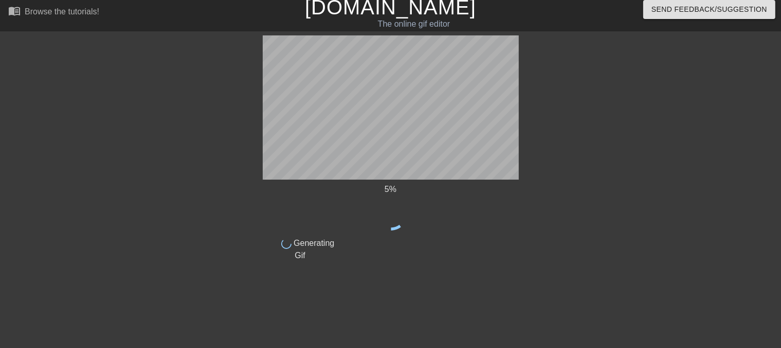
scroll to position [5, 0]
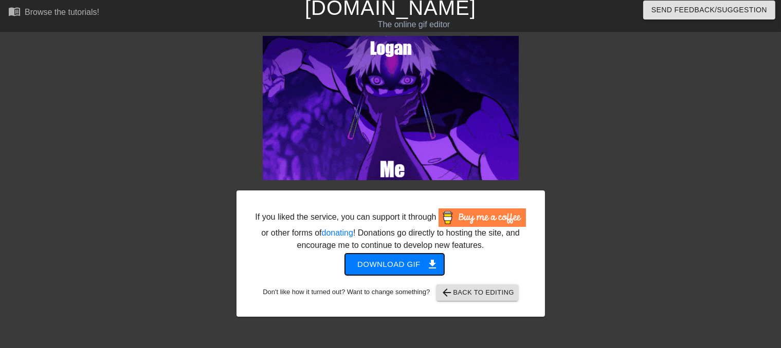
click at [367, 266] on span "Download gif get_app" at bounding box center [394, 264] width 75 height 13
